Goal: Download file/media

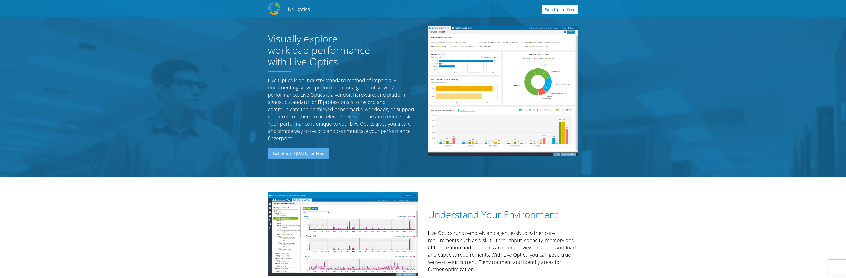
click at [562, 11] on link "Sign Up for Free" at bounding box center [560, 10] width 36 height 10
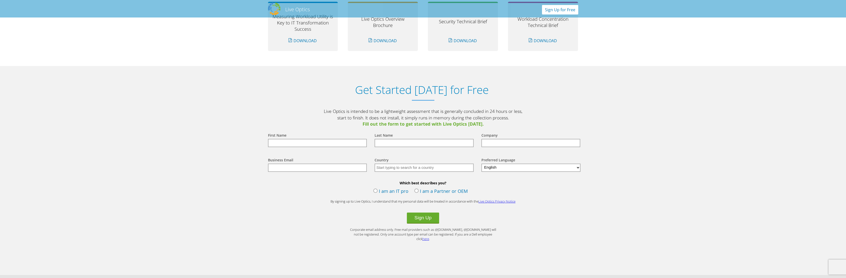
scroll to position [522, 0]
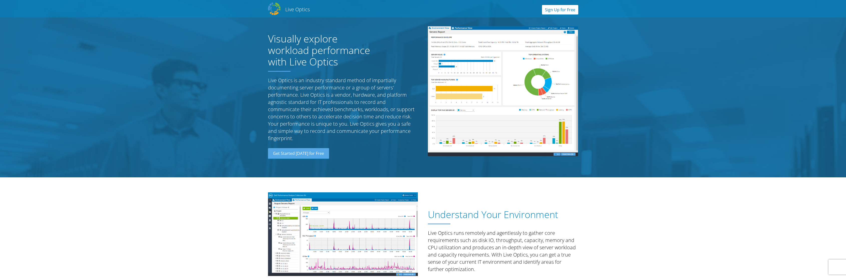
click at [573, 9] on link "Sign Up for Free" at bounding box center [560, 10] width 36 height 10
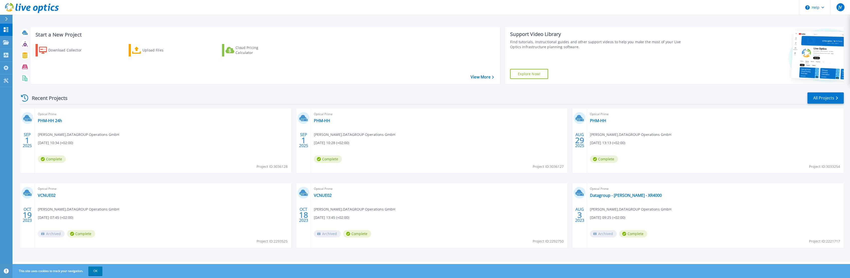
click at [339, 134] on span "Jan Vodicka , DATAGROUP Operations GmbH" at bounding box center [354, 135] width 81 height 6
click at [336, 143] on span "09/01/2025, 10:28 (+02:00)" at bounding box center [331, 143] width 35 height 6
click at [322, 121] on link "PHM-HH" at bounding box center [322, 120] width 16 height 5
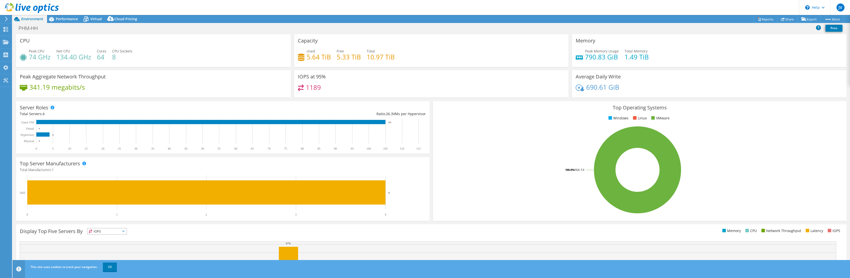
click at [431, 103] on div "Top Operating Systems Windows Linux VMware 100.0% ESXi 7.0" at bounding box center [639, 161] width 417 height 123
click at [761, 18] on link "Reports" at bounding box center [765, 19] width 24 height 8
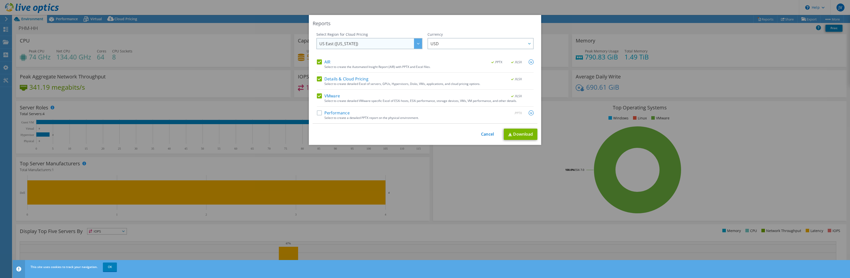
click at [416, 43] on div at bounding box center [418, 44] width 8 height 10
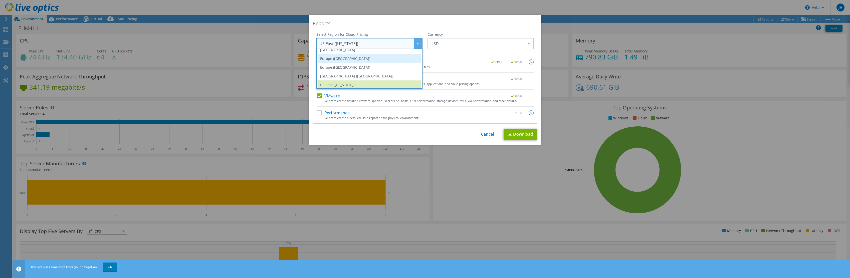
click at [357, 60] on li "Europe (Frankfurt)" at bounding box center [370, 58] width 104 height 9
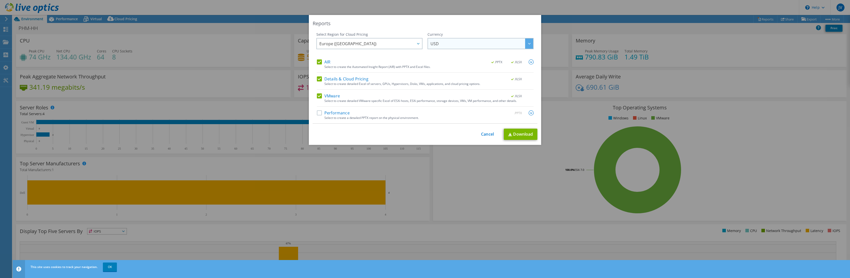
click at [452, 41] on span "USD" at bounding box center [481, 44] width 103 height 10
click at [443, 65] on li "EUR" at bounding box center [481, 66] width 104 height 9
click at [319, 114] on label "Performance" at bounding box center [333, 113] width 33 height 5
click at [0, 0] on input "Performance" at bounding box center [0, 0] width 0 height 0
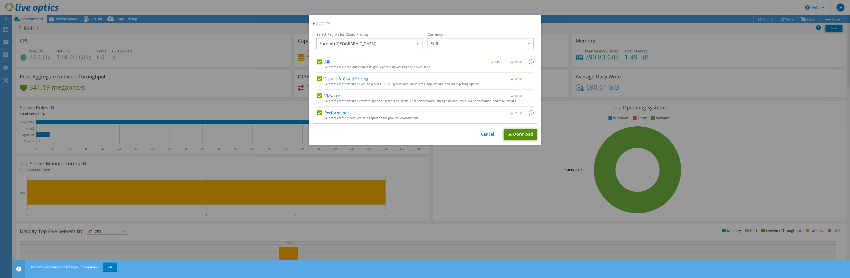
click at [516, 134] on link "Download" at bounding box center [521, 134] width 34 height 11
click at [200, 43] on div "Reports Select Region for Cloud Pricing Asia Pacific (Hong Kong) Asia Pacific (…" at bounding box center [425, 139] width 850 height 248
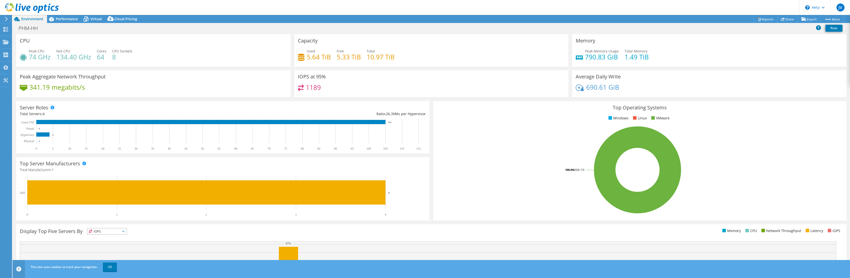
click at [5, 18] on icon at bounding box center [7, 19] width 4 height 5
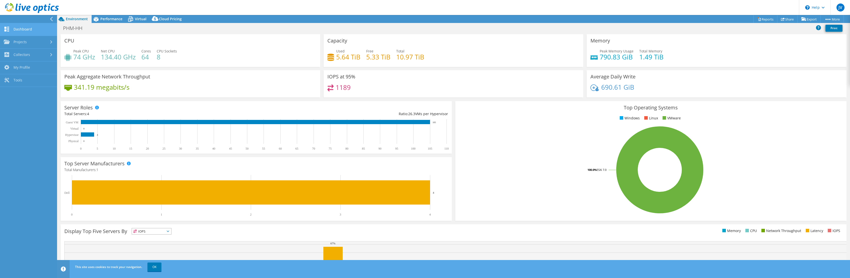
click at [26, 27] on link "Dashboard" at bounding box center [28, 29] width 57 height 13
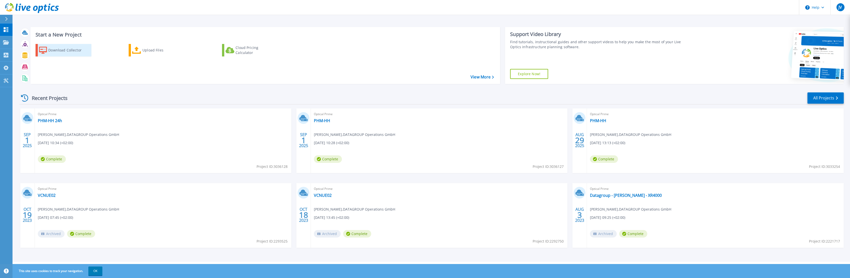
click at [62, 51] on div "Download Collector" at bounding box center [68, 50] width 40 height 10
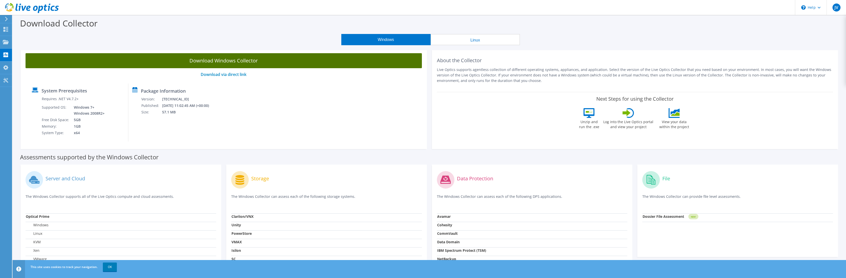
click at [256, 59] on link "Download Windows Collector" at bounding box center [224, 60] width 396 height 15
